Goal: Task Accomplishment & Management: Use online tool/utility

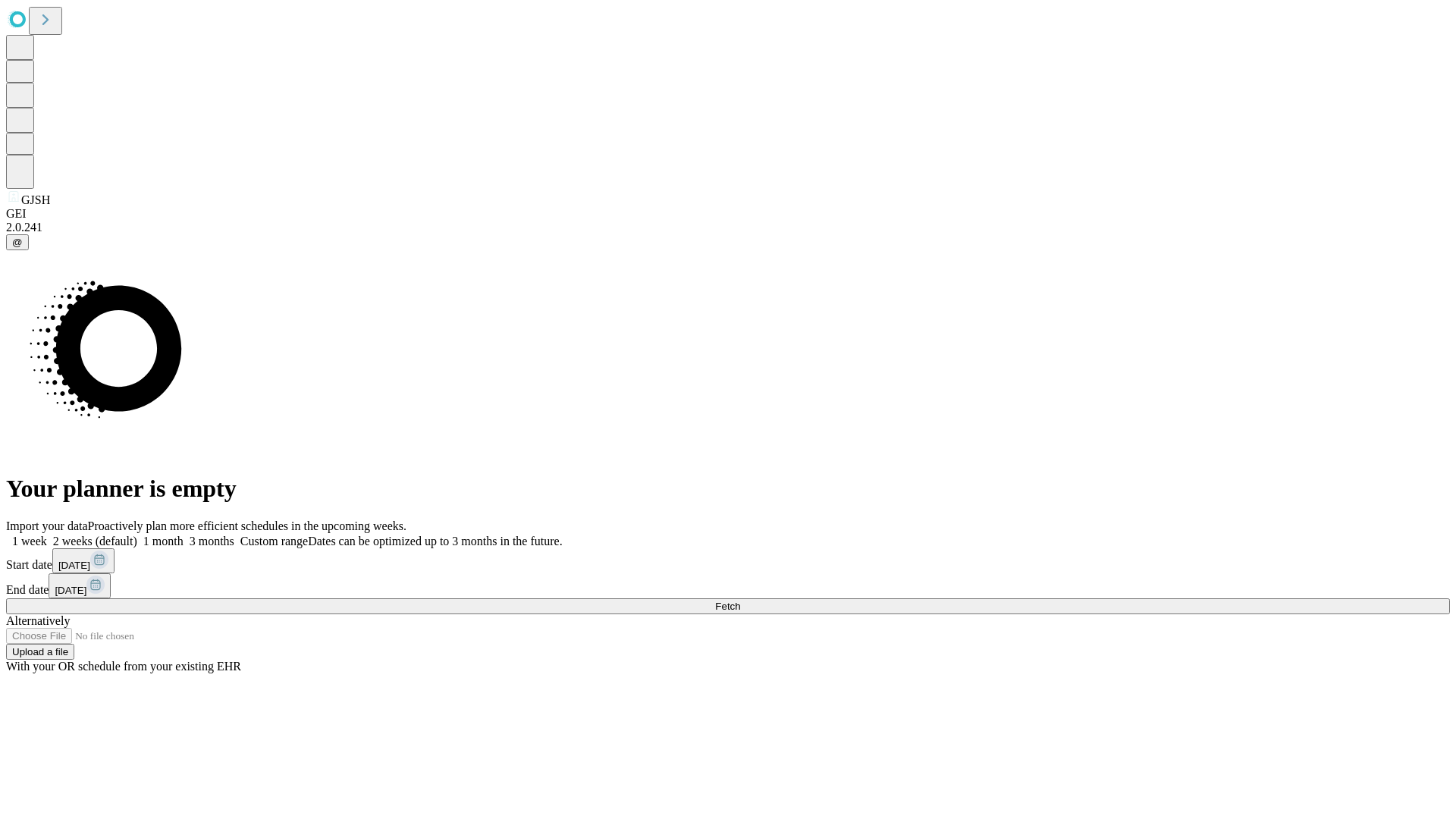
click at [1176, 599] on button "Fetch" at bounding box center [728, 606] width 1445 height 16
